Goal: Task Accomplishment & Management: Manage account settings

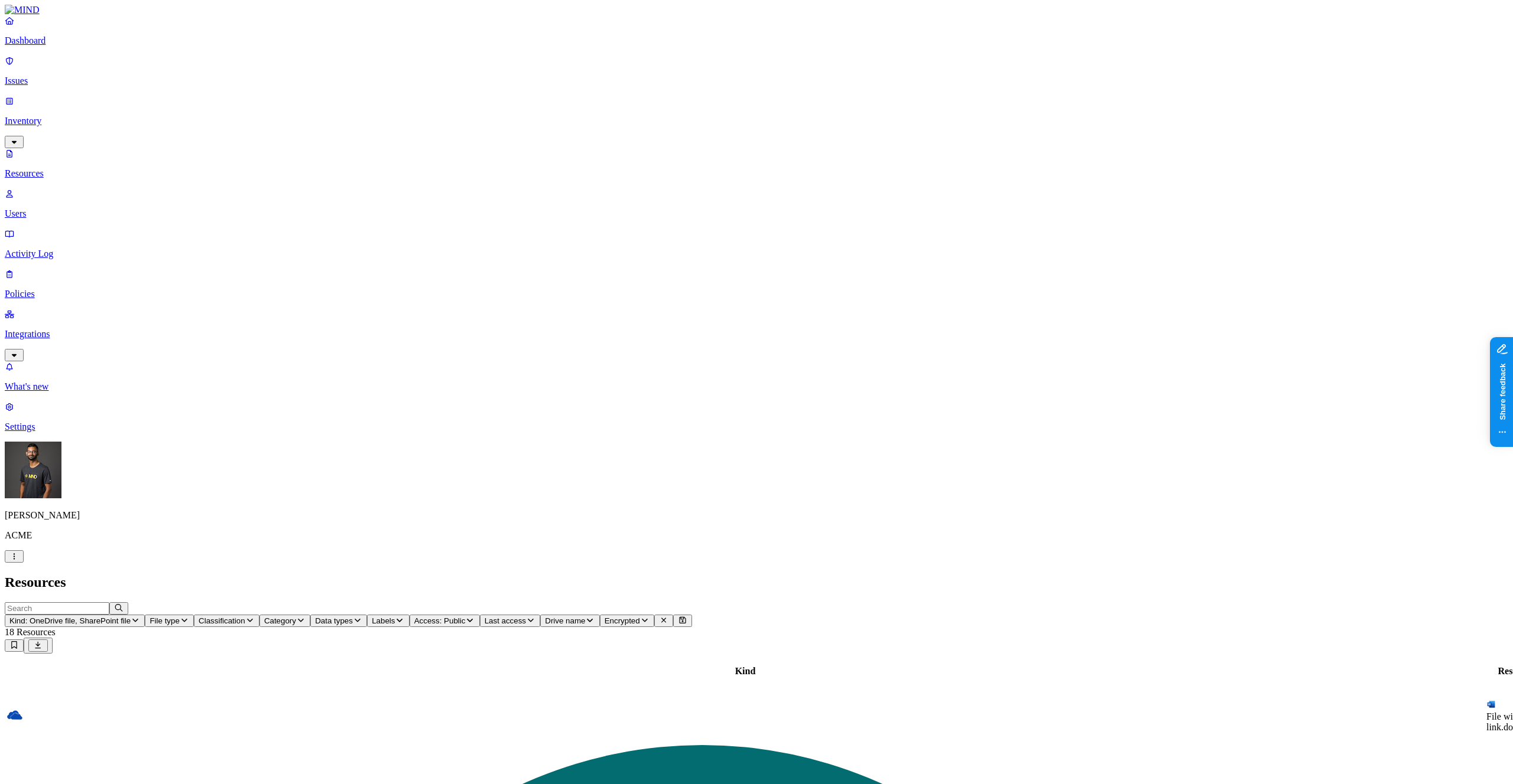
click at [87, 63] on link "Issues" at bounding box center [756, 71] width 1503 height 30
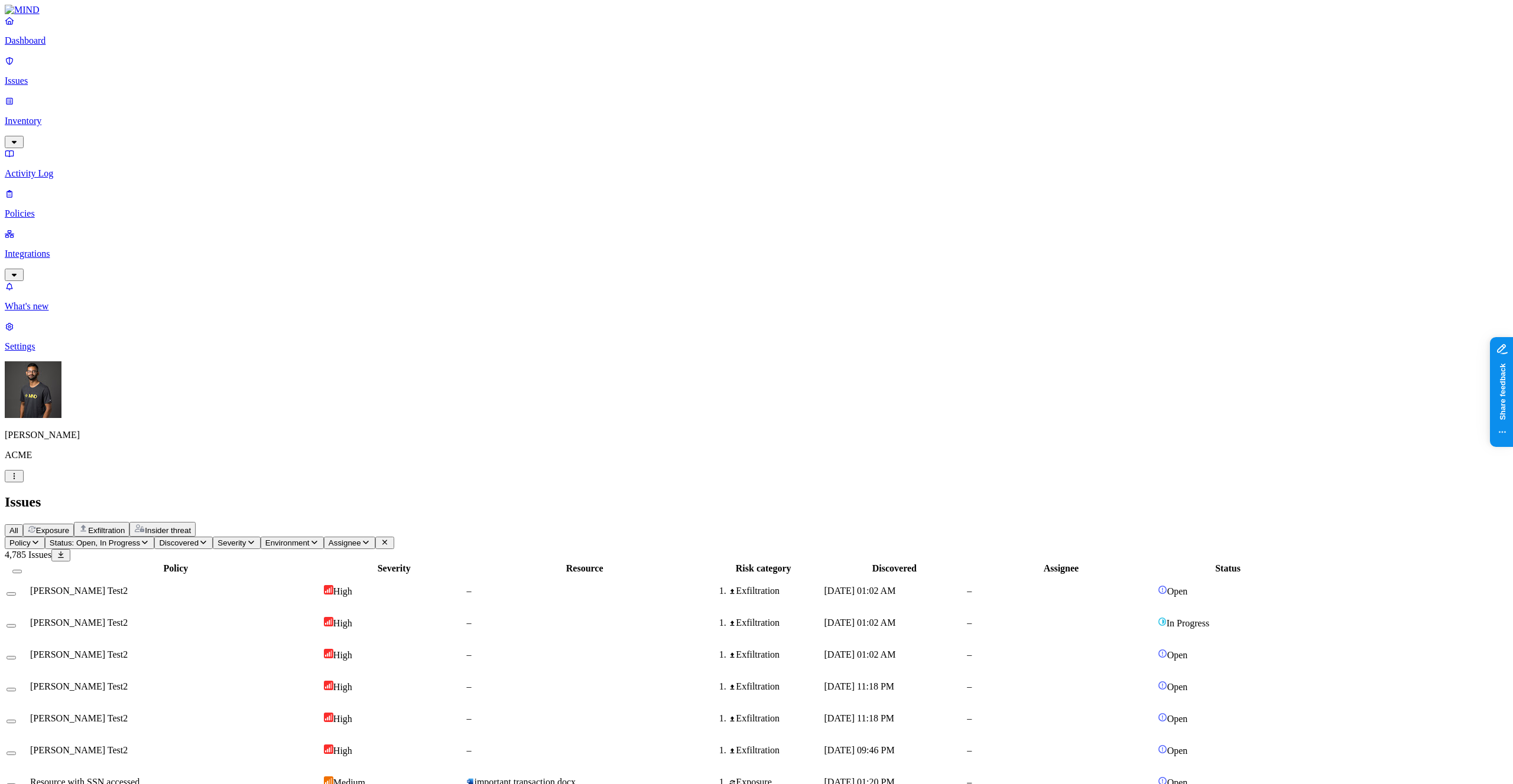
click at [73, 524] on button "Exposure" at bounding box center [49, 530] width 51 height 13
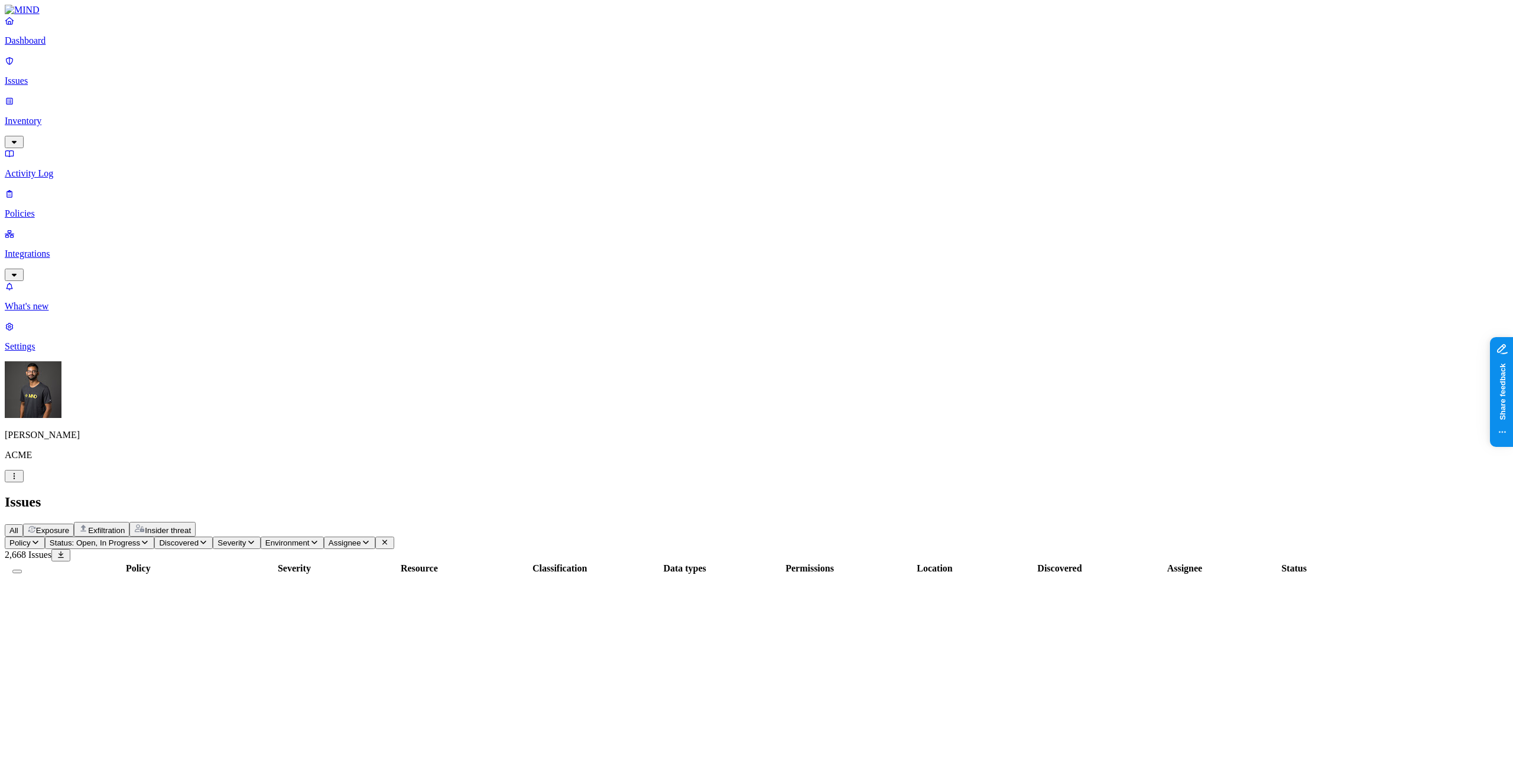
click at [38, 541] on icon "button" at bounding box center [35, 543] width 6 height 3
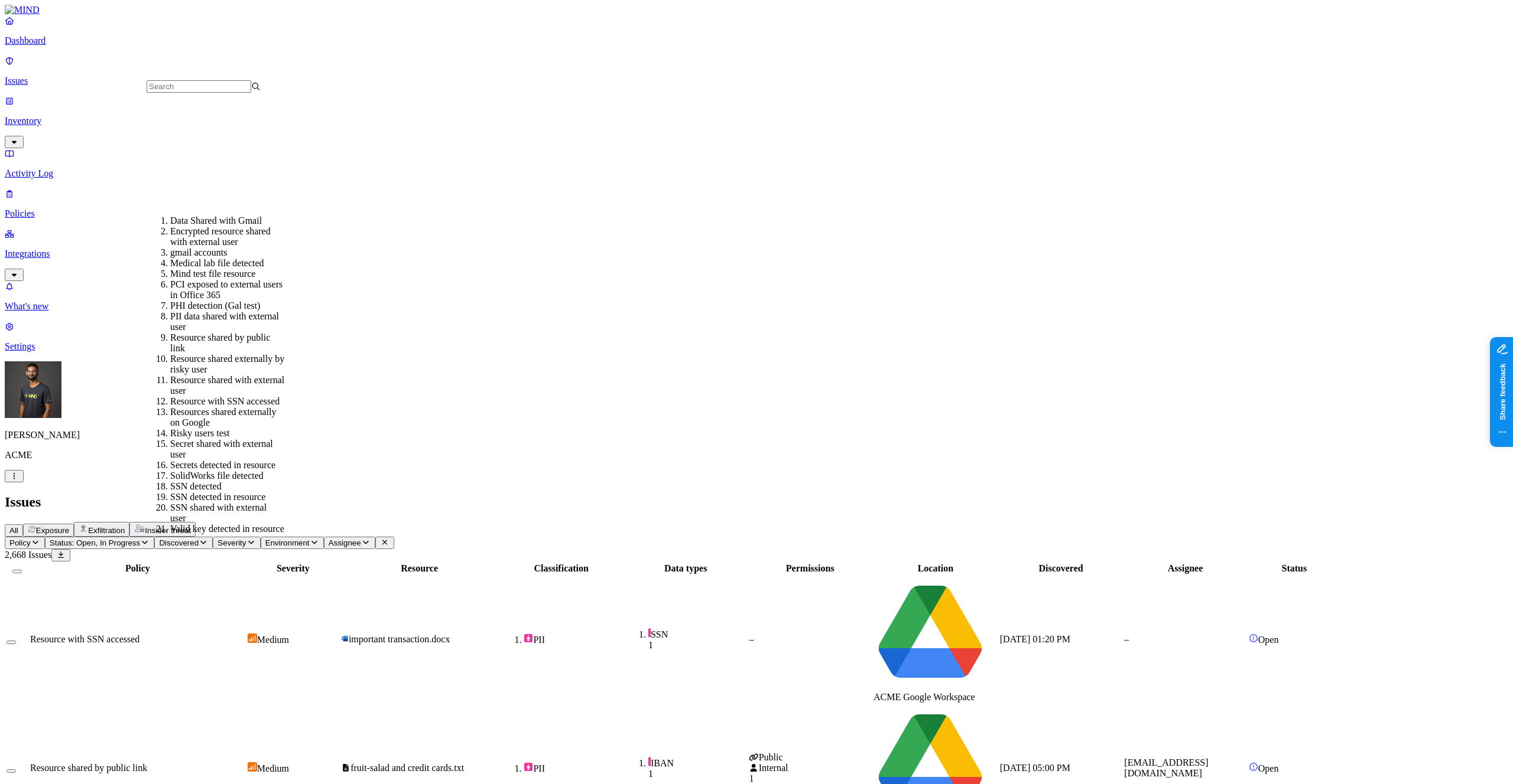
scroll to position [213, 0]
click at [279, 332] on div "Resource shared by public link" at bounding box center [227, 343] width 114 height 22
